Goal: Information Seeking & Learning: Learn about a topic

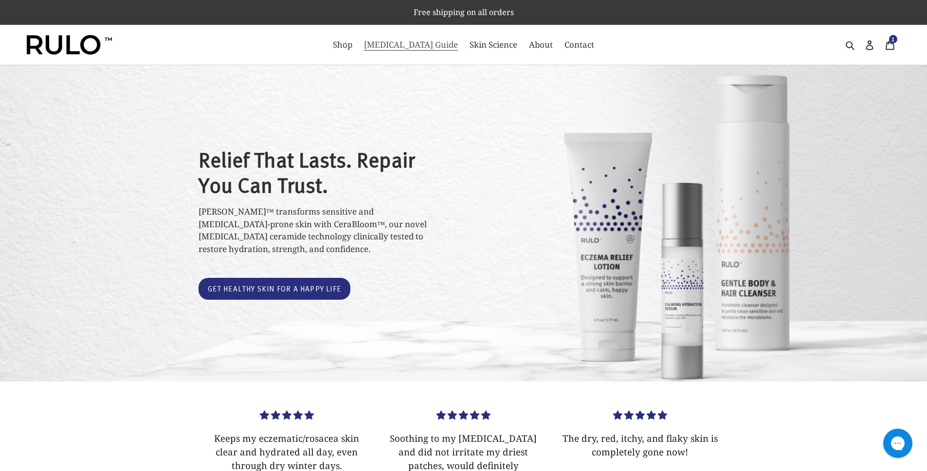
click at [417, 46] on span "[MEDICAL_DATA] Guide" at bounding box center [411, 45] width 94 height 12
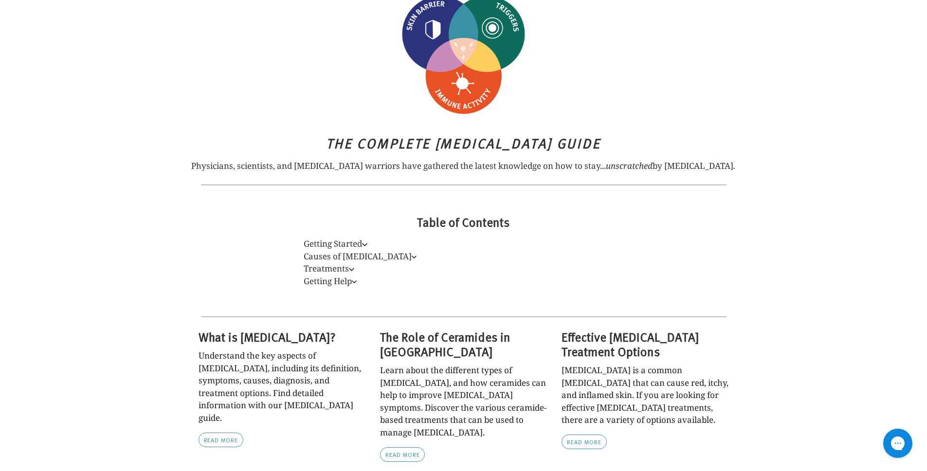
scroll to position [196, 0]
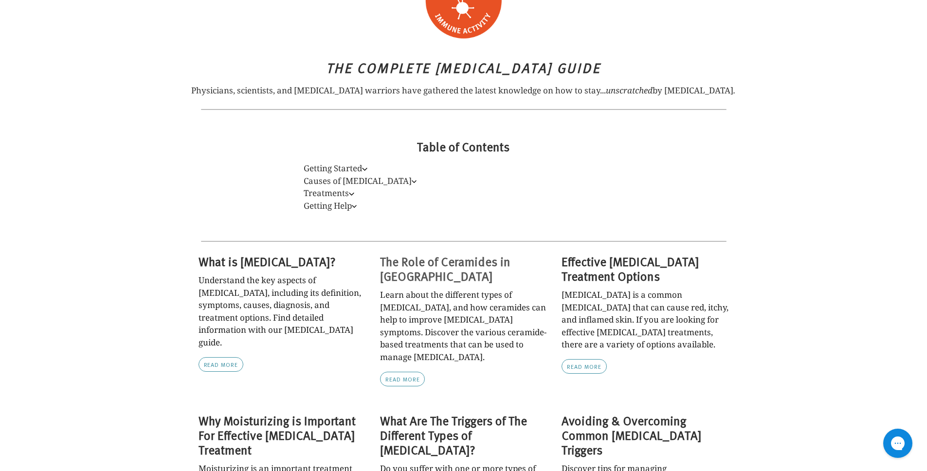
click at [414, 265] on h2 "The Role of Ceramides in [GEOGRAPHIC_DATA]" at bounding box center [463, 268] width 167 height 29
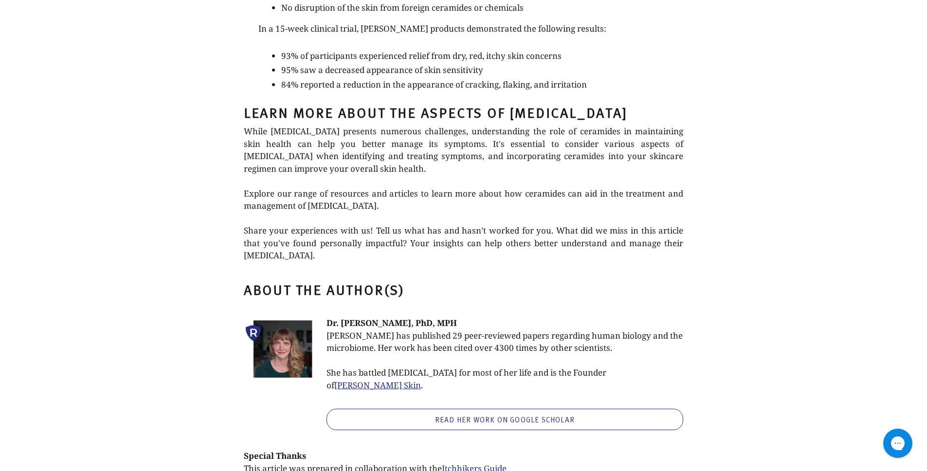
scroll to position [2140, 0]
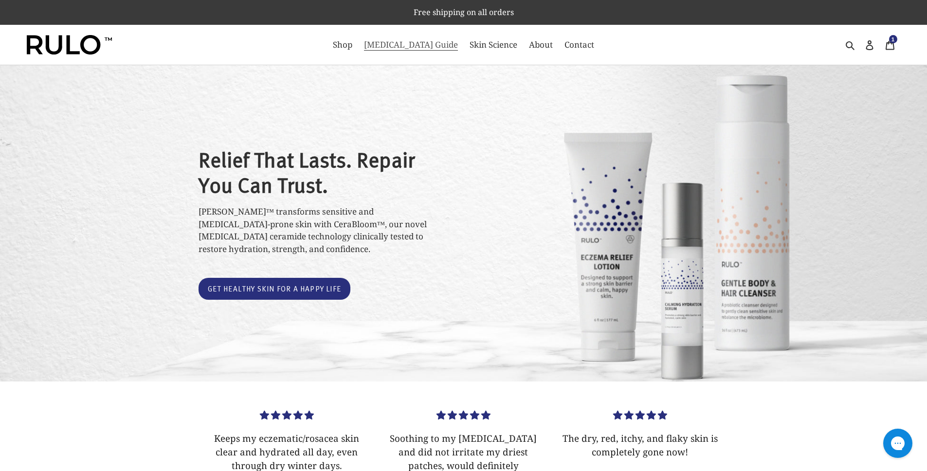
click at [416, 46] on span "[MEDICAL_DATA] Guide" at bounding box center [411, 45] width 94 height 12
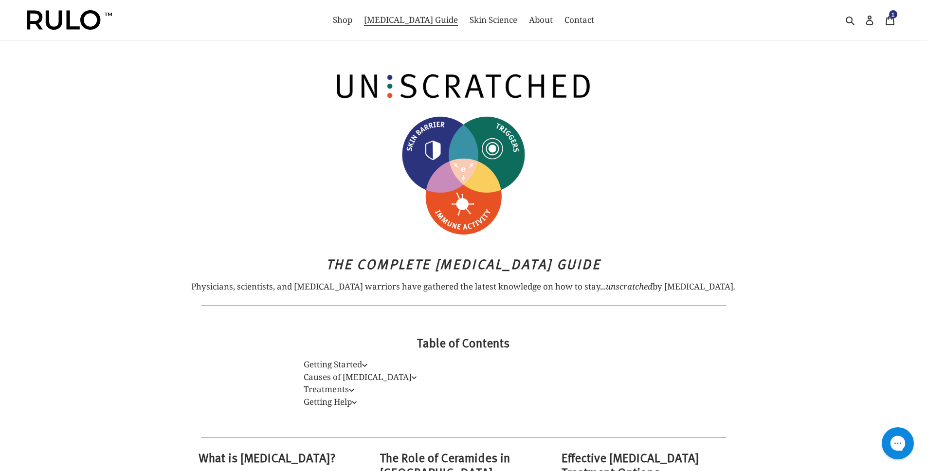
click at [893, 439] on icon "Open gorgias live chat" at bounding box center [898, 443] width 11 height 11
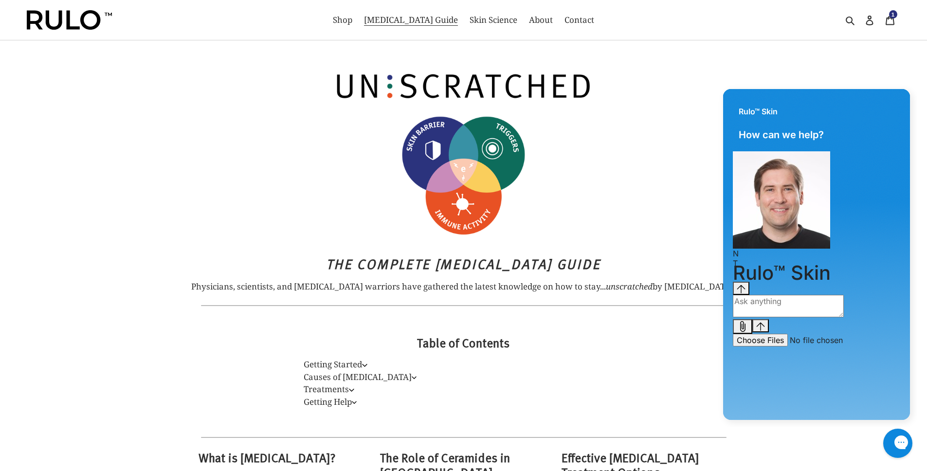
click at [927, 440] on div "Close gorgias live chat" at bounding box center [936, 444] width 11 height 14
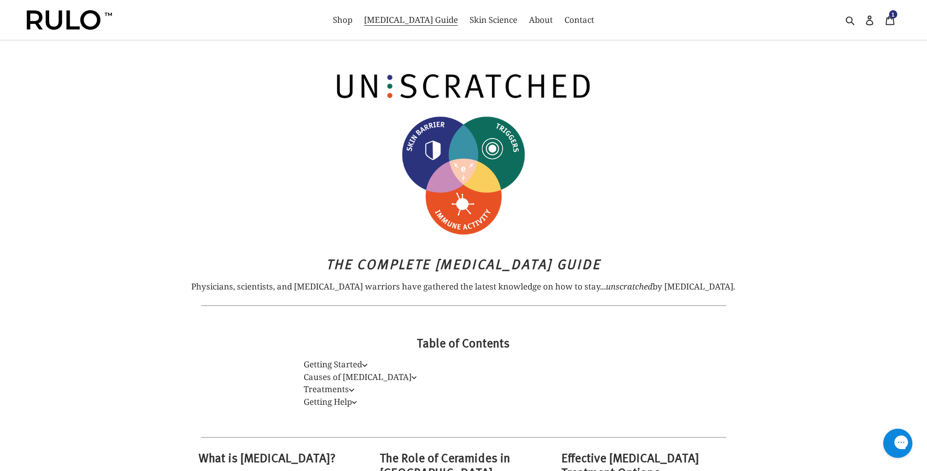
click at [141, 234] on div at bounding box center [463, 180] width 927 height 131
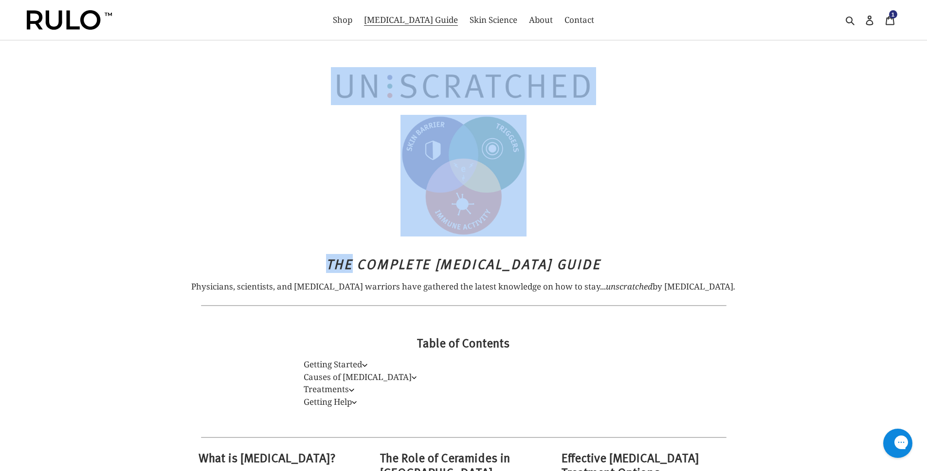
click at [141, 268] on div "The Complete [MEDICAL_DATA] Guide Physicians, scientists, and [MEDICAL_DATA] wa…" at bounding box center [456, 274] width 922 height 37
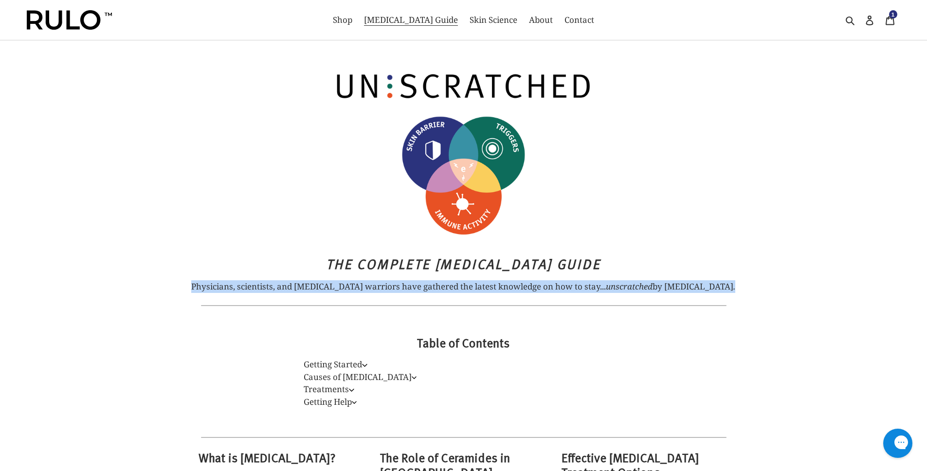
drag, startPoint x: 230, startPoint y: 286, endPoint x: 731, endPoint y: 288, distance: 500.8
click at [731, 288] on p "Physicians, scientists, and [MEDICAL_DATA] warriors have gathered the latest kn…" at bounding box center [464, 286] width 600 height 13
click at [231, 287] on p "Physicians, scientists, and [MEDICAL_DATA] warriors have gathered the latest kn…" at bounding box center [464, 286] width 600 height 13
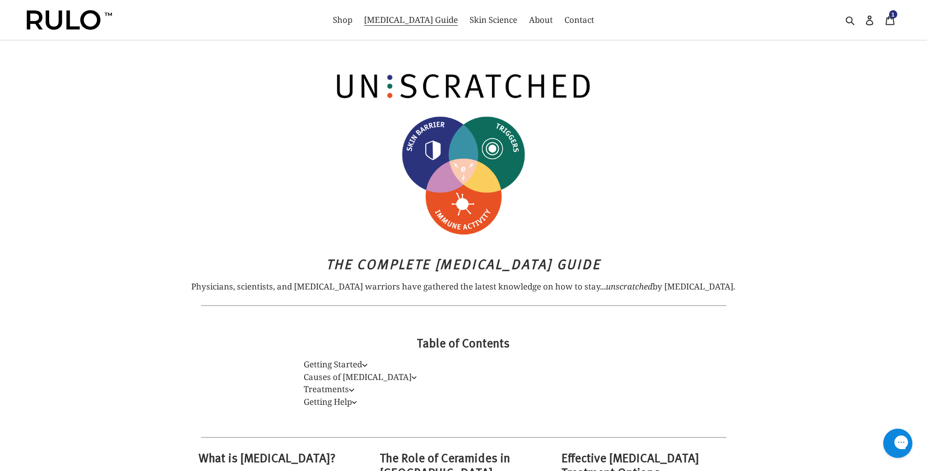
click at [231, 287] on p "Physicians, scientists, and [MEDICAL_DATA] warriors have gathered the latest kn…" at bounding box center [464, 286] width 600 height 13
click at [157, 234] on div at bounding box center [463, 180] width 927 height 131
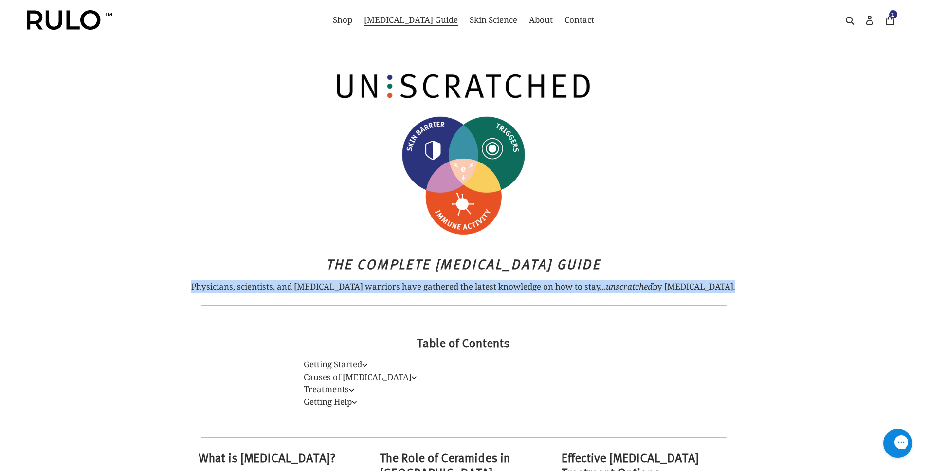
drag, startPoint x: 229, startPoint y: 287, endPoint x: 768, endPoint y: 301, distance: 539.0
click at [768, 301] on div "The Complete [MEDICAL_DATA] Guide Physicians, scientists, and [MEDICAL_DATA] wa…" at bounding box center [463, 274] width 927 height 57
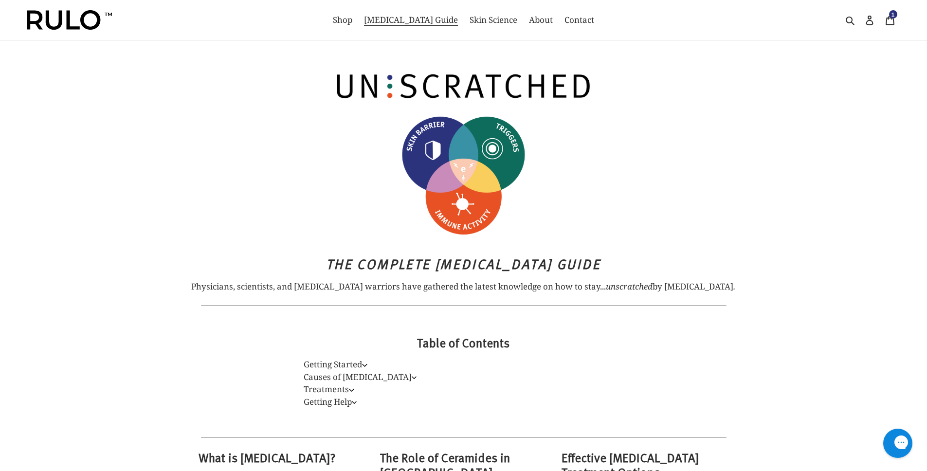
click at [201, 316] on div "Table of Contents Getting Started What is [MEDICAL_DATA]? Types of [MEDICAL_DAT…" at bounding box center [463, 372] width 927 height 127
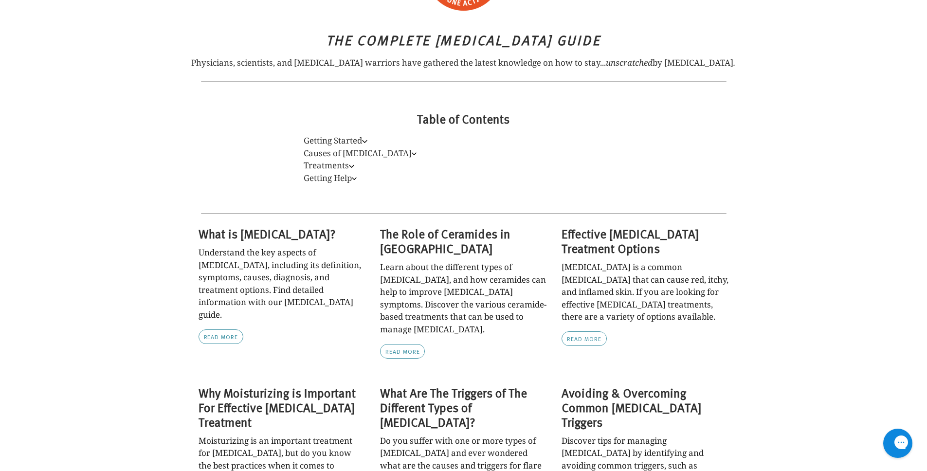
scroll to position [458, 0]
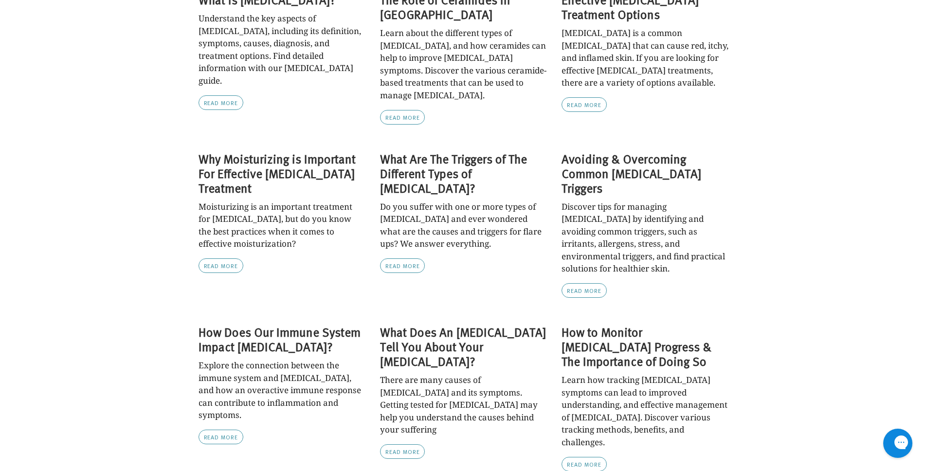
click at [164, 316] on div "What is [MEDICAL_DATA]? Understand the key aspects of [MEDICAL_DATA], including…" at bounding box center [463, 337] width 927 height 690
click at [125, 282] on div "What is [MEDICAL_DATA]? Understand the key aspects of [MEDICAL_DATA], including…" at bounding box center [463, 337] width 927 height 690
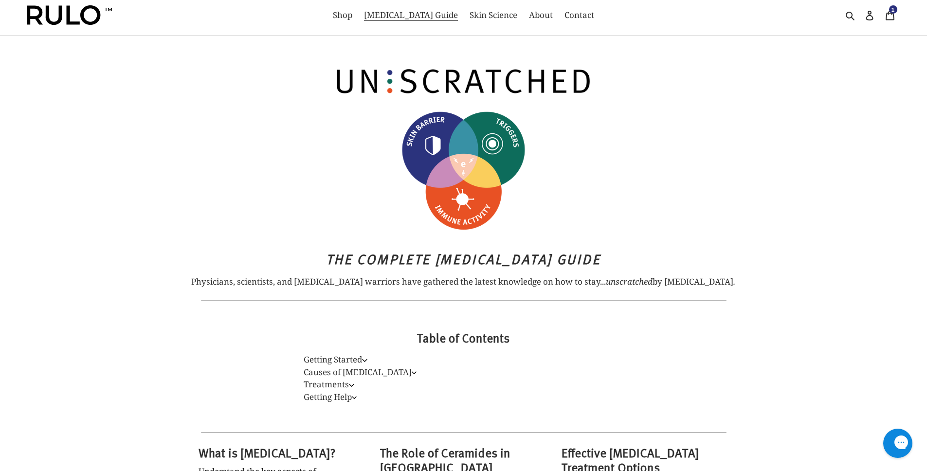
scroll to position [0, 0]
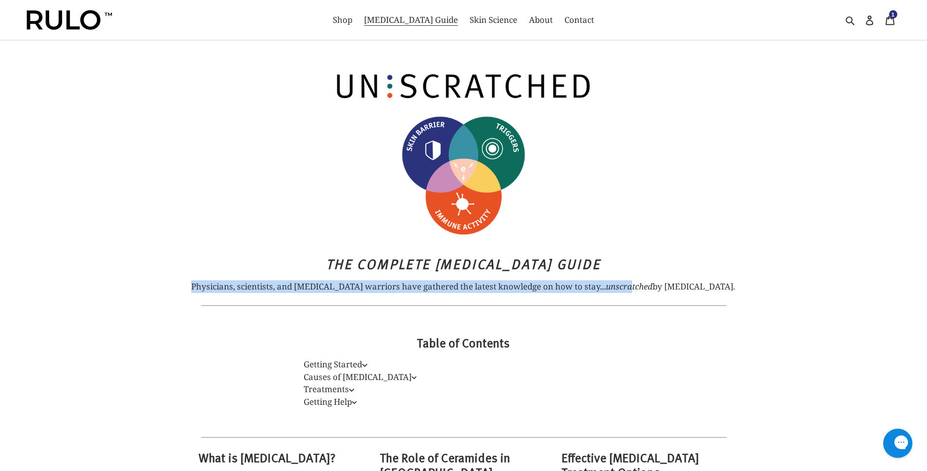
drag, startPoint x: 230, startPoint y: 287, endPoint x: 635, endPoint y: 280, distance: 405.0
click at [633, 281] on p "Physicians, scientists, and [MEDICAL_DATA] warriors have gathered the latest kn…" at bounding box center [464, 286] width 600 height 13
click at [233, 287] on p "Physicians, scientists, and [MEDICAL_DATA] warriors have gathered the latest kn…" at bounding box center [464, 286] width 600 height 13
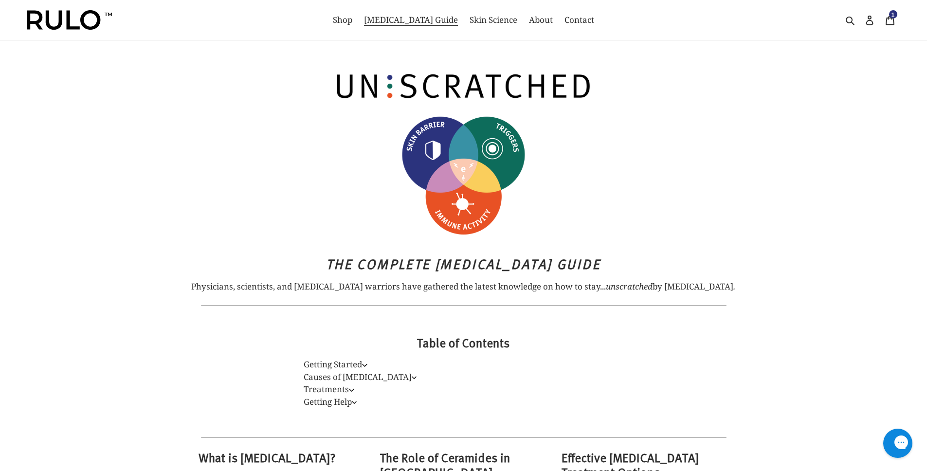
click at [170, 228] on div at bounding box center [463, 180] width 927 height 131
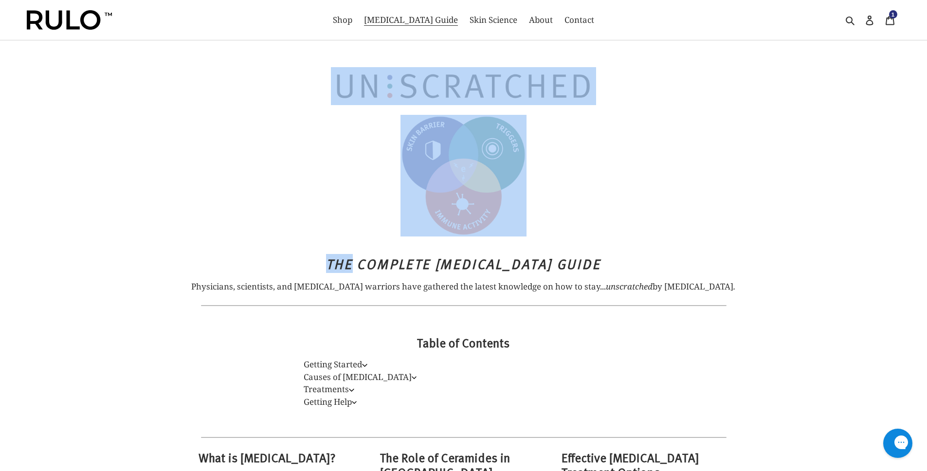
click at [170, 228] on div at bounding box center [463, 180] width 927 height 131
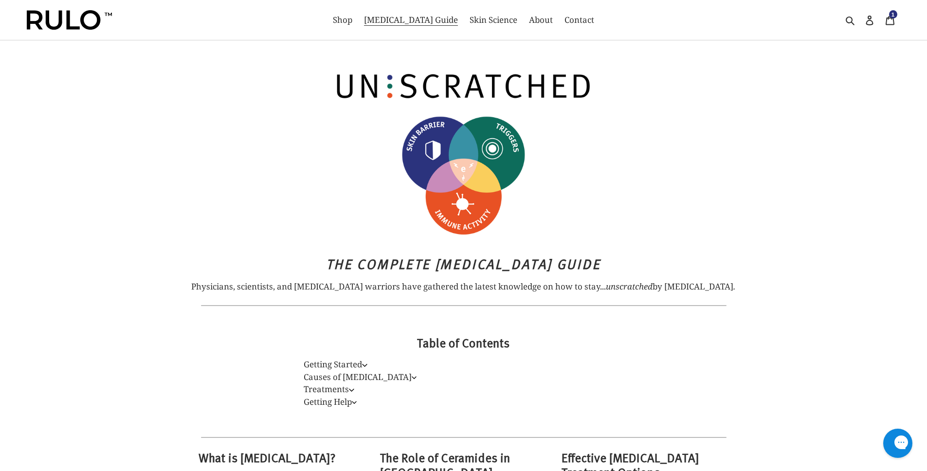
click at [163, 298] on div "The Complete [MEDICAL_DATA] Guide Physicians, scientists, and [MEDICAL_DATA] wa…" at bounding box center [463, 274] width 927 height 57
